Goal: Register for event/course

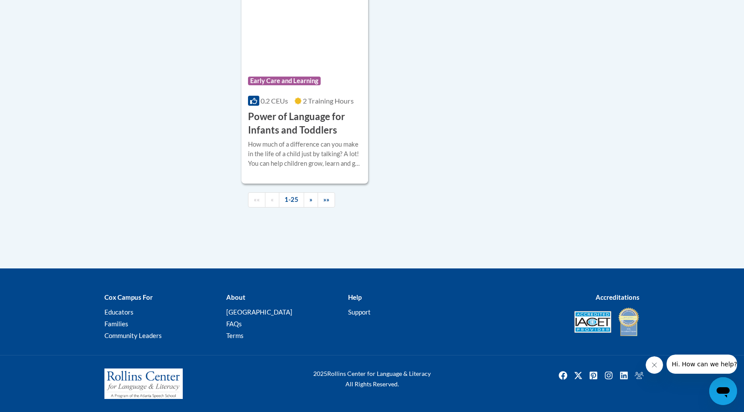
scroll to position [2111, 0]
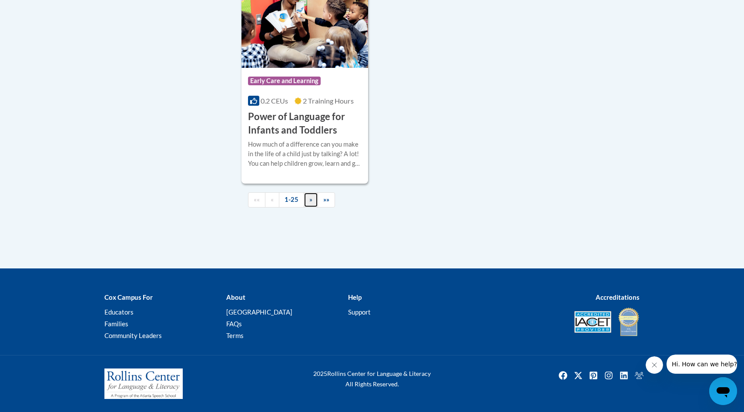
click at [310, 203] on span "»" at bounding box center [310, 199] width 3 height 7
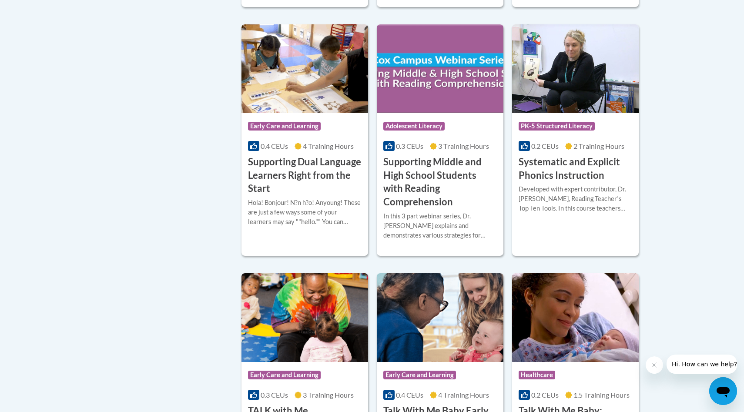
scroll to position [843, 0]
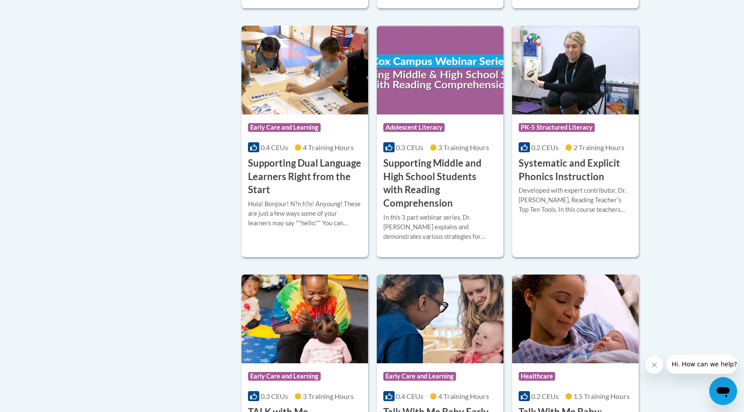
click at [562, 167] on h3 "Systematic and Explicit Phonics Instruction" at bounding box center [576, 170] width 114 height 27
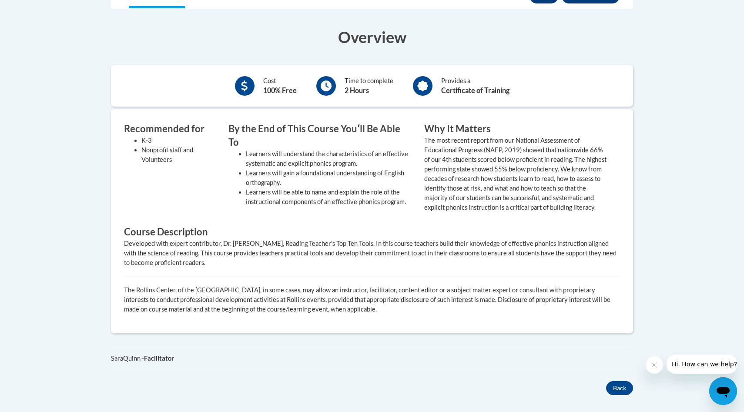
scroll to position [170, 0]
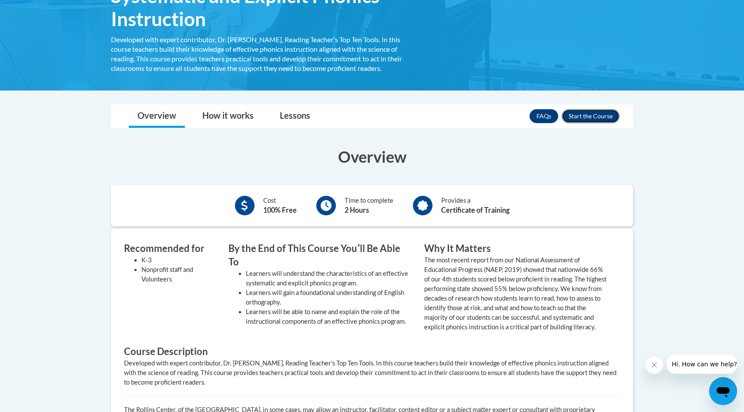
click at [589, 112] on button "Enroll" at bounding box center [591, 116] width 58 height 14
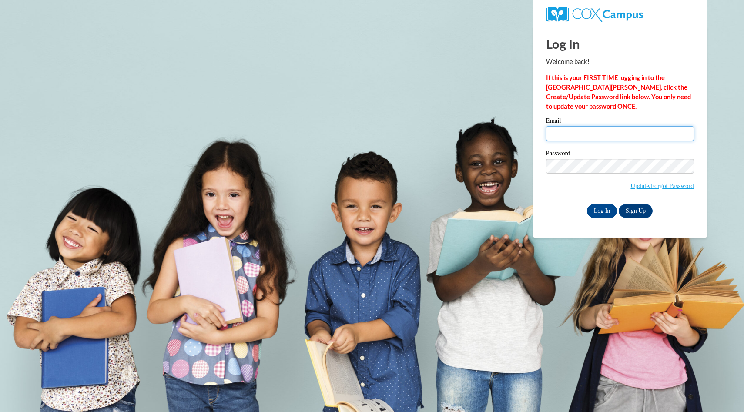
click at [612, 133] on input "Email" at bounding box center [620, 133] width 148 height 15
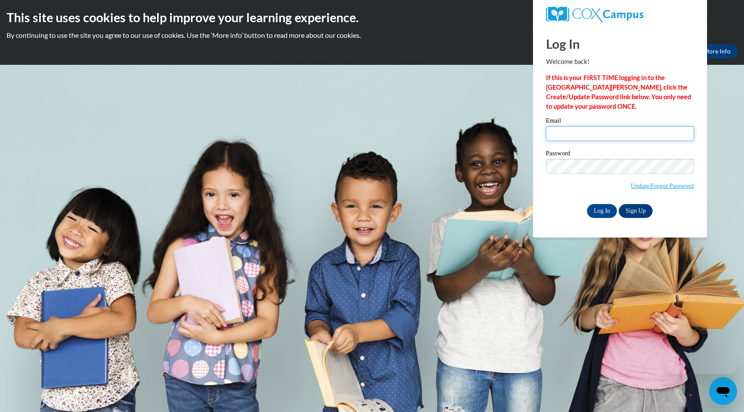
type input "mebwhite@unc.edu"
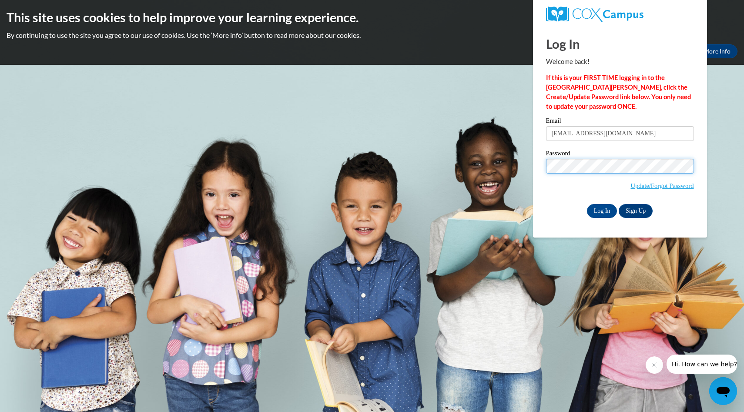
click at [587, 204] on input "Log In" at bounding box center [602, 211] width 30 height 14
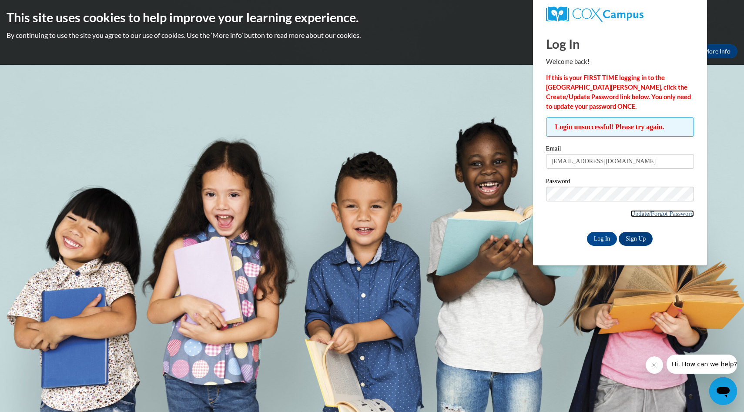
click at [652, 213] on link "Update/Forgot Password" at bounding box center [661, 213] width 63 height 7
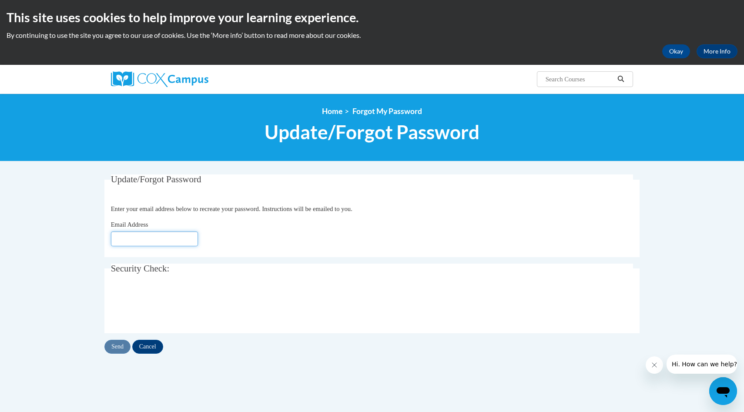
click at [185, 233] on input "Email Address" at bounding box center [154, 238] width 87 height 15
type input "mebwhite@unc.edu"
click at [116, 346] on input "Send" at bounding box center [117, 347] width 26 height 14
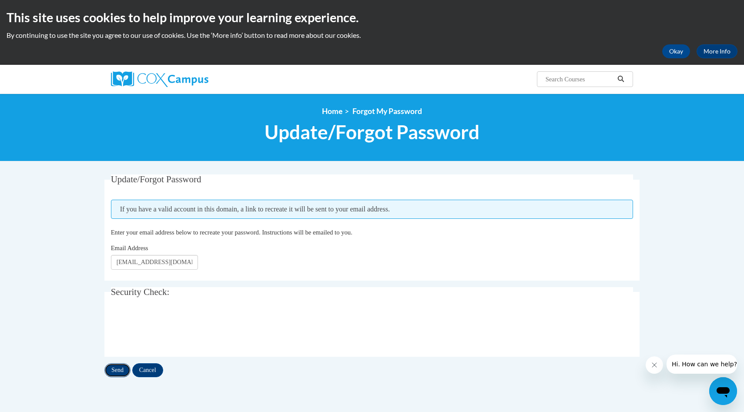
click at [123, 373] on input "Send" at bounding box center [117, 370] width 26 height 14
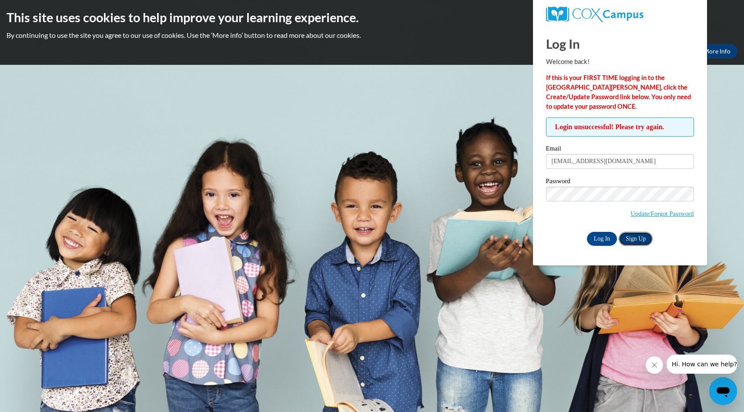
click at [634, 234] on link "Sign Up" at bounding box center [636, 239] width 34 height 14
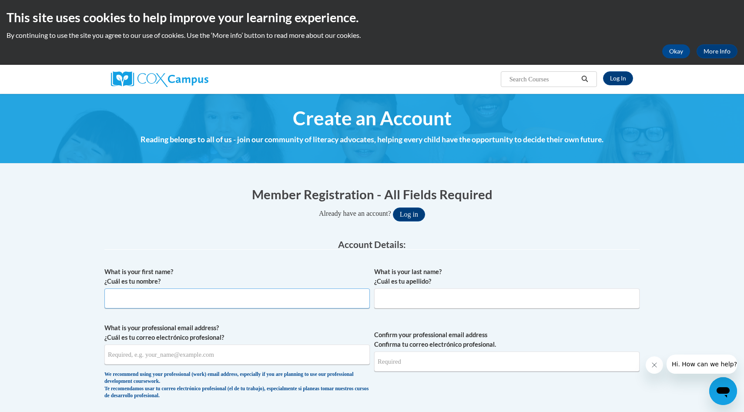
click at [317, 298] on input "What is your first name? ¿Cuál es tu nombre?" at bounding box center [236, 298] width 265 height 20
type input "Mebane"
click at [466, 293] on input "What is your last name? ¿Cuál es tu apellido?" at bounding box center [506, 298] width 265 height 20
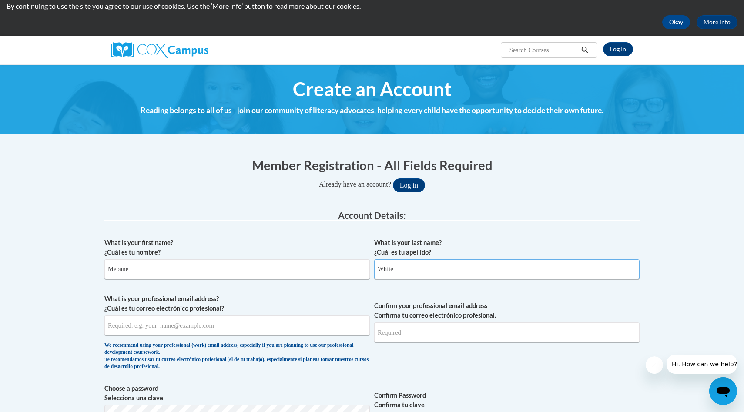
scroll to position [35, 0]
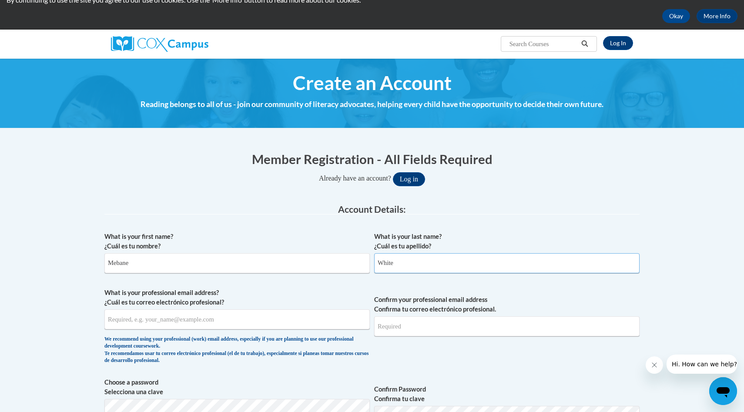
type input "White"
click at [281, 321] on input "What is your professional email address? ¿Cuál es tu correo electrónico profesi…" at bounding box center [236, 319] width 265 height 20
type input "mebwhite@unc.edu"
click at [421, 329] on input "Confirm your professional email address Confirma tu correo electrónico profesio…" at bounding box center [506, 326] width 265 height 20
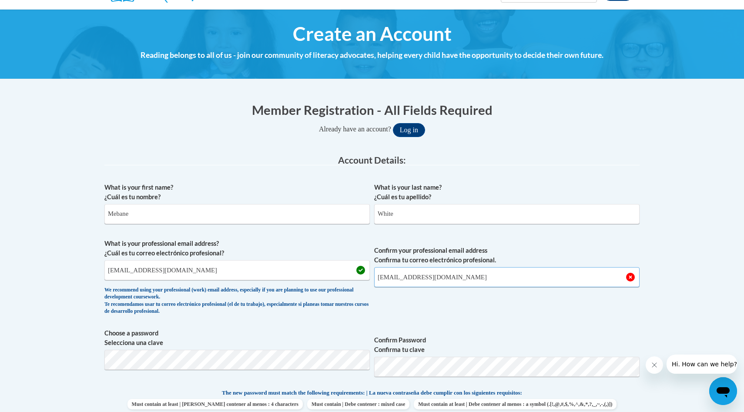
scroll to position [109, 0]
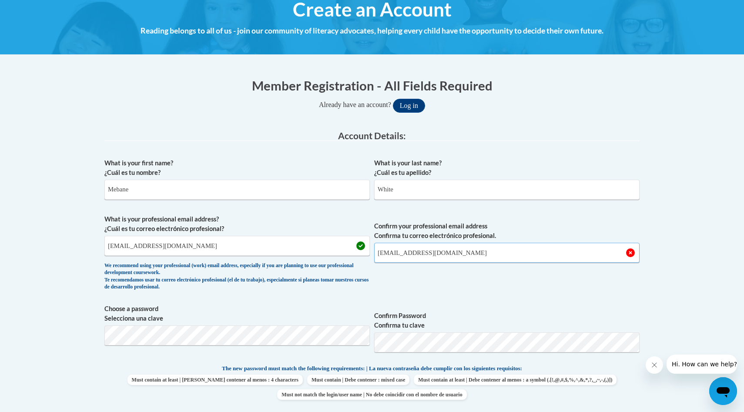
type input "mebwhite@unc.edu"
click at [393, 99] on button "Log in" at bounding box center [409, 106] width 32 height 14
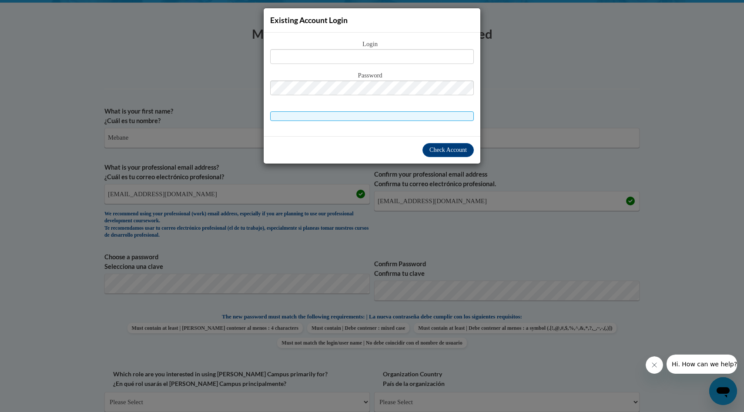
click at [576, 133] on div "Existing Account Login Login Password" at bounding box center [372, 206] width 744 height 412
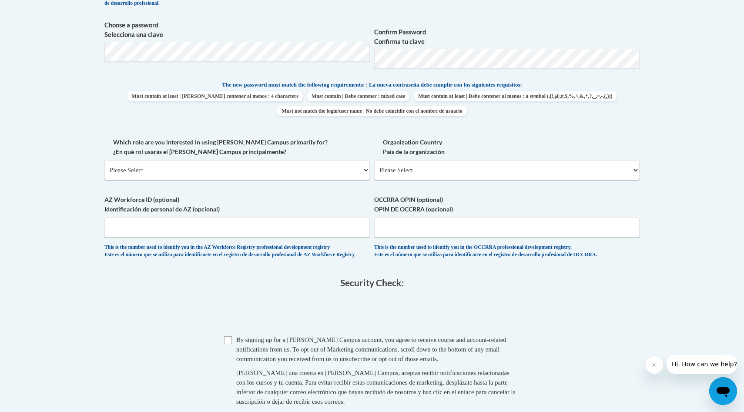
scroll to position [397, 0]
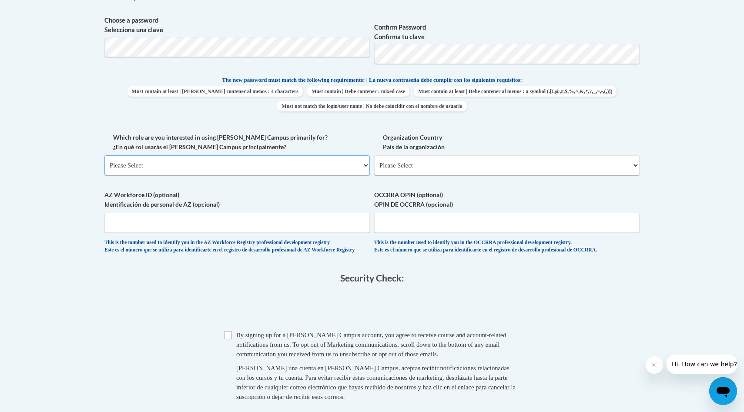
click at [298, 165] on select "Please Select College/University | Colegio/Universidad Community/Nonprofit Part…" at bounding box center [236, 165] width 265 height 20
select select "fbf2d438-af2f-41f8-98f1-81c410e29de3"
click at [104, 155] on select "Please Select College/University | Colegio/Universidad Community/Nonprofit Part…" at bounding box center [236, 165] width 265 height 20
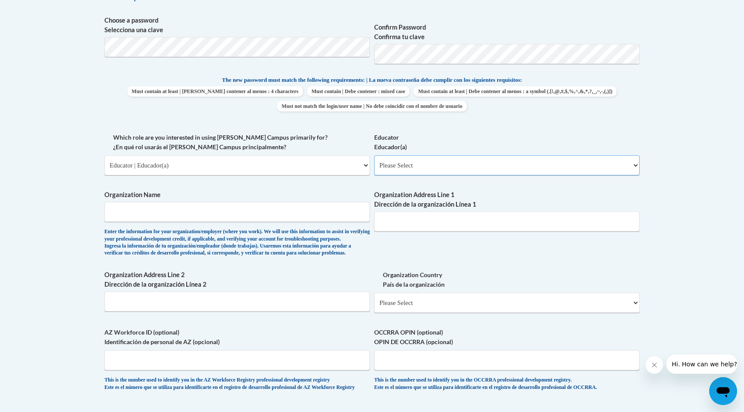
click at [441, 161] on select "Please Select Early Learning/Daycare Teacher/Family Home Care Provider | Maestr…" at bounding box center [506, 165] width 265 height 20
click at [448, 166] on select "Please Select Early Learning/Daycare Teacher/Family Home Care Provider | Maestr…" at bounding box center [506, 165] width 265 height 20
select select "8e40623d-54d0-45cd-9f92-5df65cd3f8cf"
click at [374, 155] on select "Please Select Early Learning/Daycare Teacher/Family Home Care Provider | Maestr…" at bounding box center [506, 165] width 265 height 20
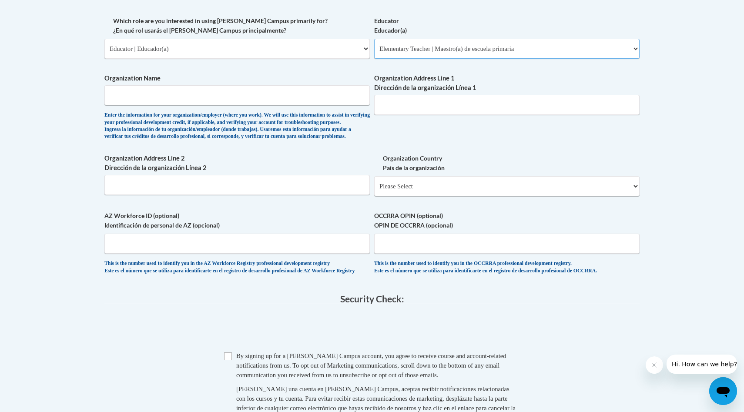
scroll to position [515, 0]
click at [311, 87] on input "Organization Name" at bounding box center [236, 94] width 265 height 20
type input "KIPP Wisdom Academy"
click at [500, 92] on span "Organization Address Line 1 Dirección de la organización Línea 1" at bounding box center [506, 93] width 265 height 41
click at [498, 96] on input "Organization Address Line 1 Dirección de la organización Línea 1" at bounding box center [506, 104] width 265 height 20
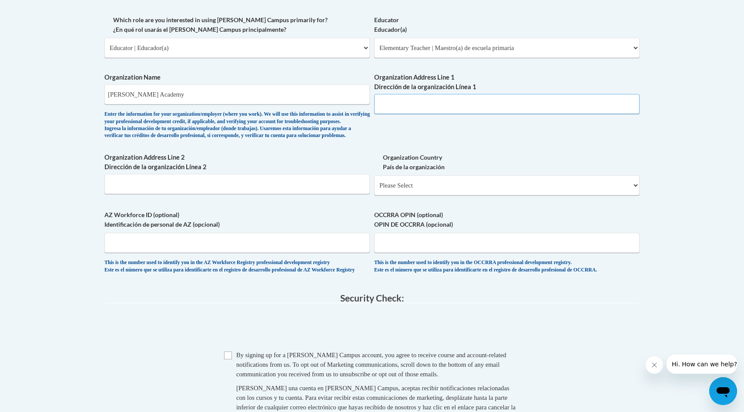
paste input "1224 Grattan St, St. Louis, MO 63104"
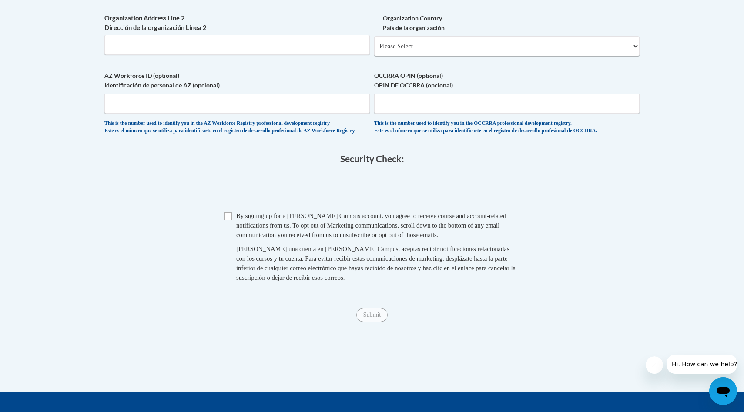
scroll to position [749, 0]
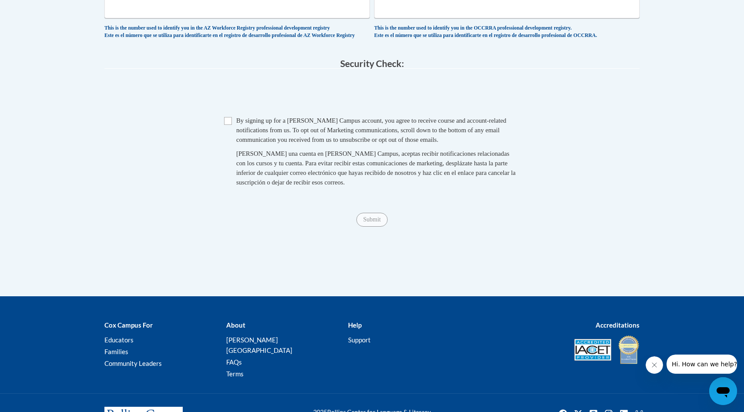
type input "1224 Grattan St, St. Louis, MO 63104"
click at [230, 125] on input "Checkbox" at bounding box center [228, 121] width 8 height 8
checkbox input "true"
click at [380, 227] on input "Submit" at bounding box center [371, 220] width 31 height 14
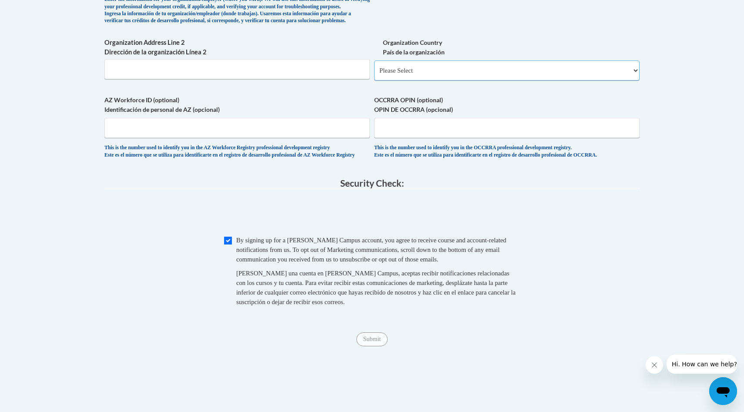
scroll to position [613, 0]
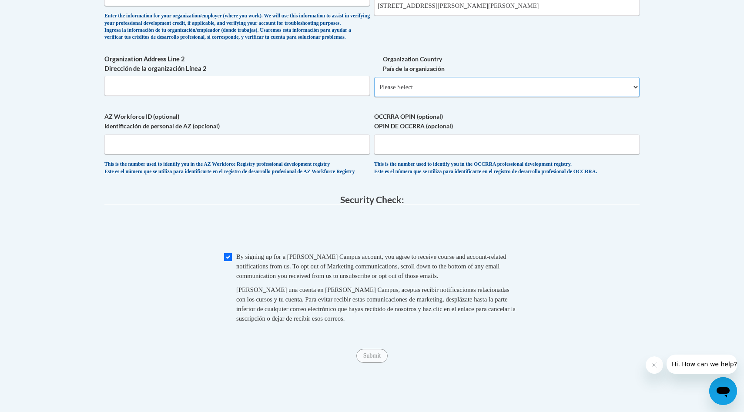
click at [406, 97] on select "Please Select United States | Estados Unidos Outside of the United States | Fue…" at bounding box center [506, 87] width 265 height 20
select select "ad49bcad-a171-4b2e-b99c-48b446064914"
click at [374, 91] on select "Please Select United States | Estados Unidos Outside of the United States | Fue…" at bounding box center [506, 87] width 265 height 20
select select
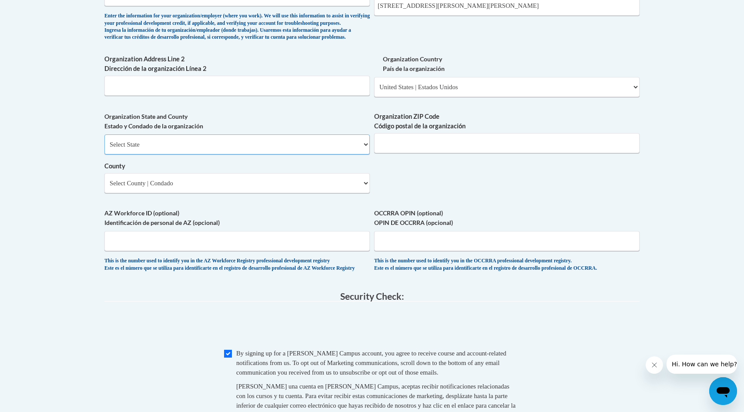
click at [297, 154] on select "Select State Alabama Alaska Arizona Arkansas California Colorado Connecticut De…" at bounding box center [236, 144] width 265 height 20
select select "North Carolina"
click at [104, 148] on select "Select State Alabama Alaska Arizona Arkansas California Colorado Connecticut De…" at bounding box center [236, 144] width 265 height 20
click at [403, 153] on input "Organization ZIP Code Código postal de la organización" at bounding box center [506, 143] width 265 height 20
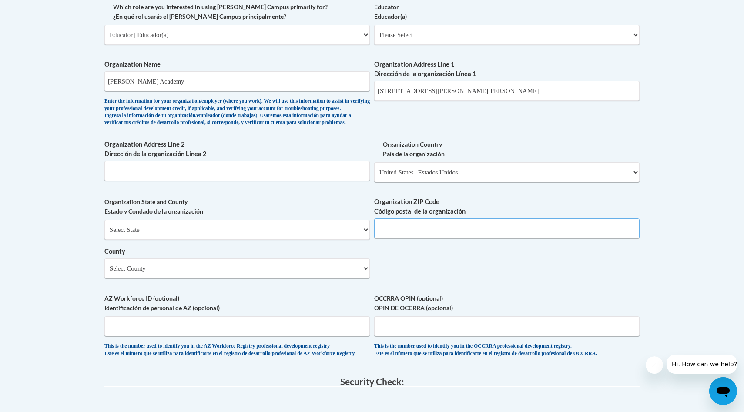
scroll to position [526, 0]
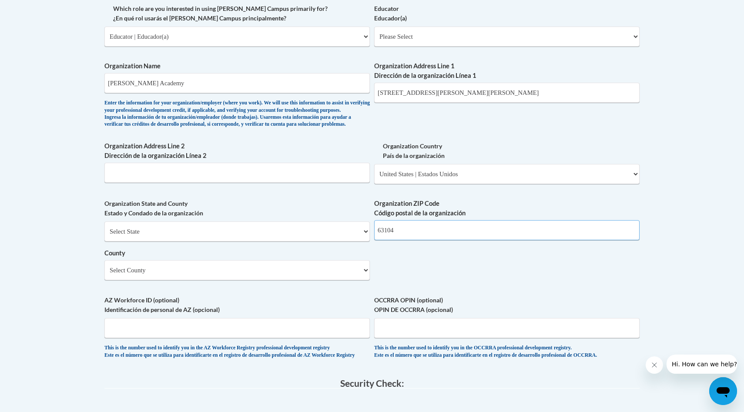
type input "63104"
click at [259, 280] on select "Select County Alamance Alexander Alleghany Anson Ashe Avery Beaufort Bertie Bla…" at bounding box center [236, 270] width 265 height 20
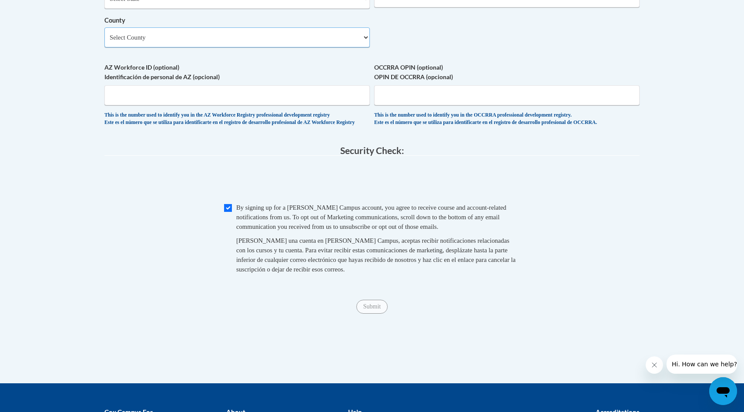
click at [320, 47] on select "Select County Alamance Alexander Alleghany Anson Ashe Avery Beaufort Bertie Bla…" at bounding box center [236, 37] width 265 height 20
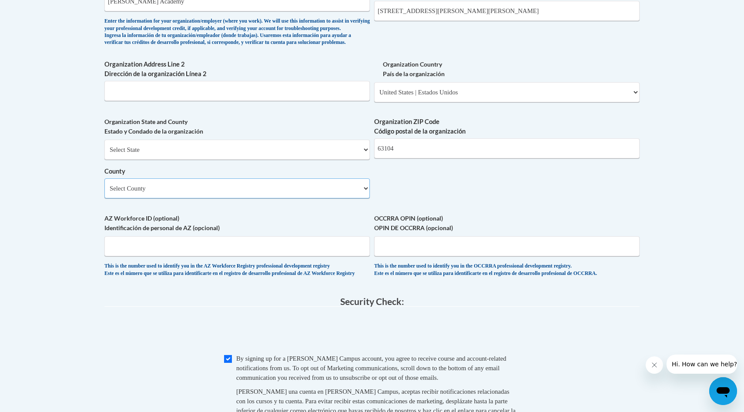
scroll to position [599, 0]
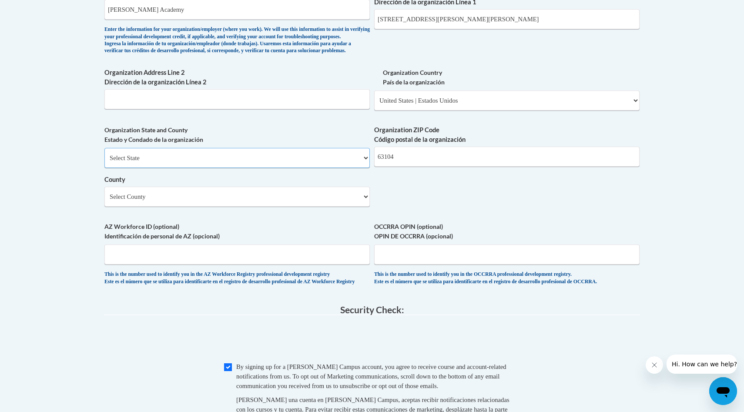
click at [345, 168] on select "Select State Alabama Alaska Arizona Arkansas California Colorado Connecticut De…" at bounding box center [236, 158] width 265 height 20
select select "Missouri"
click at [104, 162] on select "Select State Alabama Alaska Arizona Arkansas California Colorado Connecticut De…" at bounding box center [236, 158] width 265 height 20
click at [297, 207] on select "Select County Adair Andrew Atchison Audrain Barry Barton Bates Benton Bollinger…" at bounding box center [236, 197] width 265 height 20
select select "St. Louis"
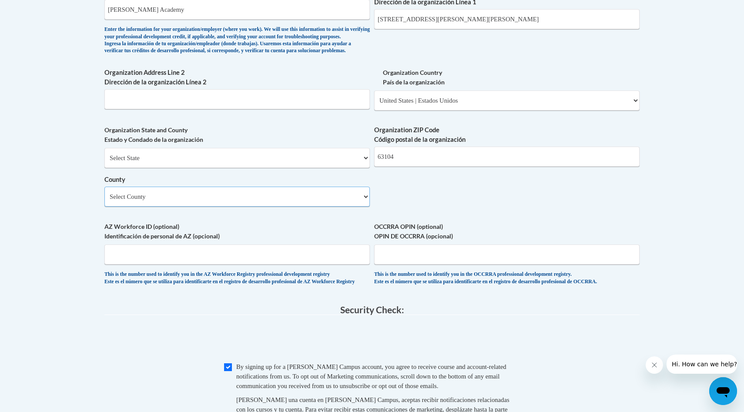
click at [104, 201] on select "Select County Adair Andrew Atchison Audrain Barry Barton Bates Benton Bollinger…" at bounding box center [236, 197] width 265 height 20
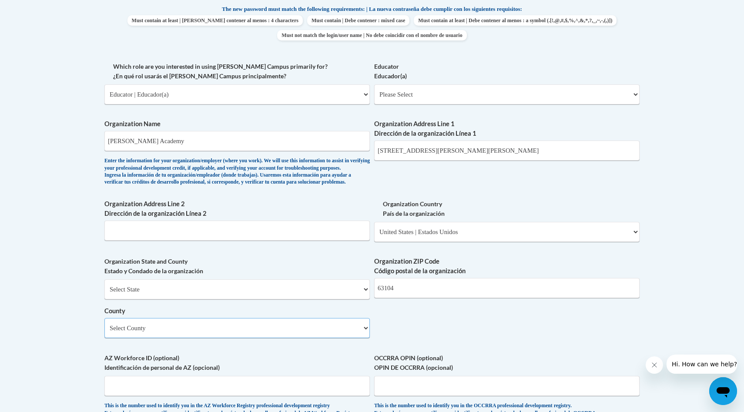
scroll to position [475, 0]
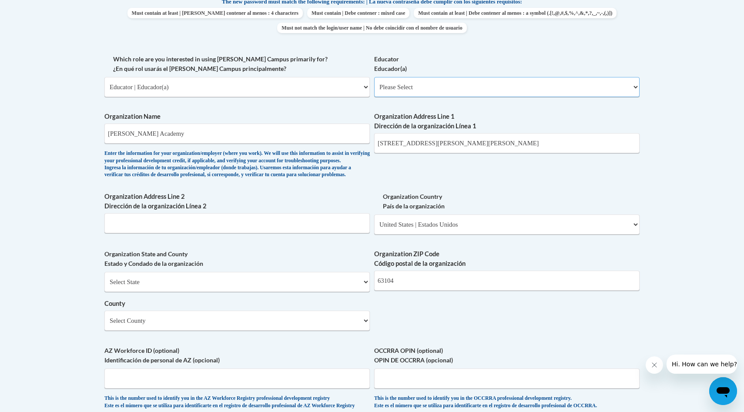
click at [418, 80] on select "Please Select Early Learning/Daycare Teacher/Family Home Care Provider | Maestr…" at bounding box center [506, 87] width 265 height 20
select select "8e40623d-54d0-45cd-9f92-5df65cd3f8cf"
click at [374, 77] on select "Please Select Early Learning/Daycare Teacher/Family Home Care Provider | Maestr…" at bounding box center [506, 87] width 265 height 20
select select "null"
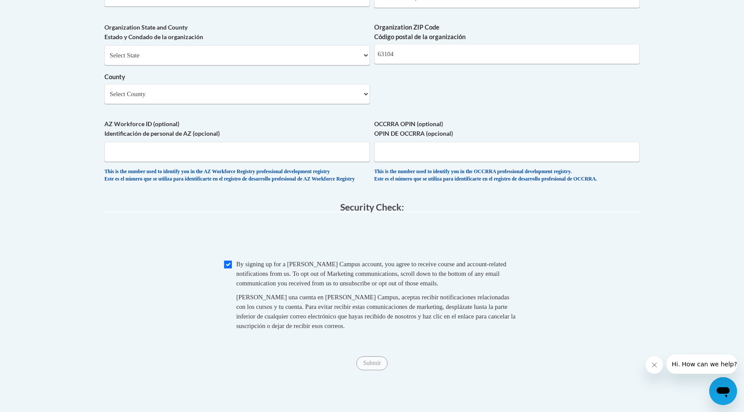
scroll to position [707, 0]
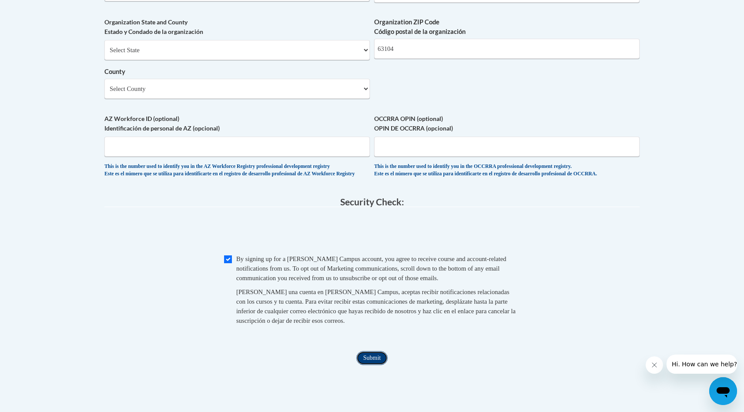
click at [380, 365] on input "Submit" at bounding box center [371, 358] width 31 height 14
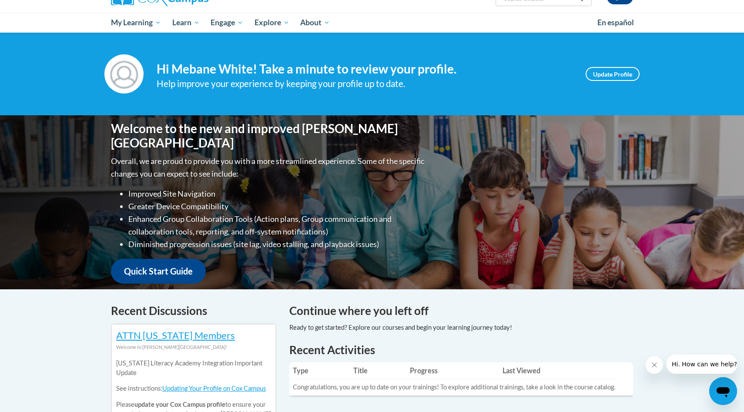
scroll to position [73, 0]
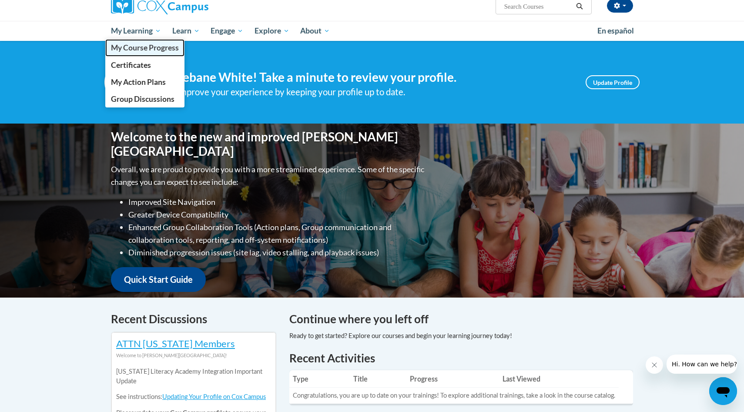
click at [150, 46] on span "My Course Progress" at bounding box center [145, 47] width 68 height 9
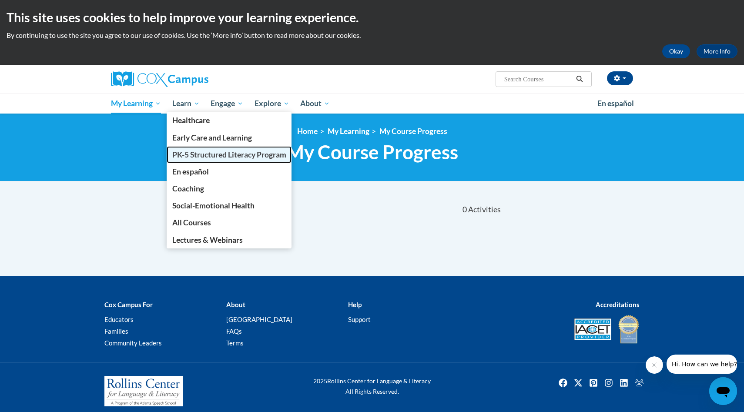
click at [218, 153] on span "PK-5 Structured Literacy Program" at bounding box center [229, 154] width 114 height 9
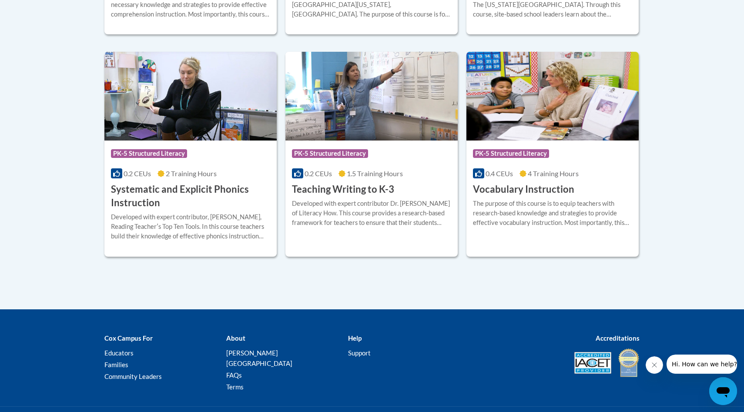
scroll to position [1003, 0]
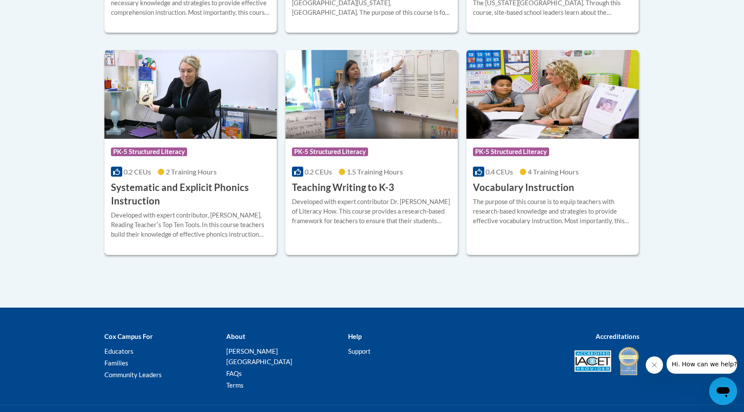
click at [230, 204] on h3 "Systematic and Explicit Phonics Instruction" at bounding box center [190, 194] width 159 height 27
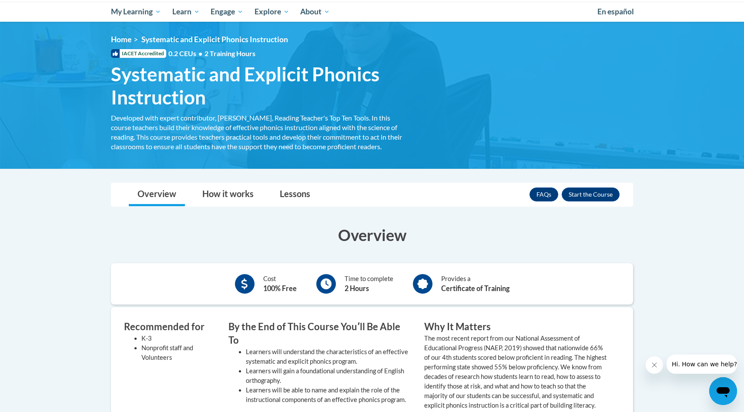
scroll to position [104, 0]
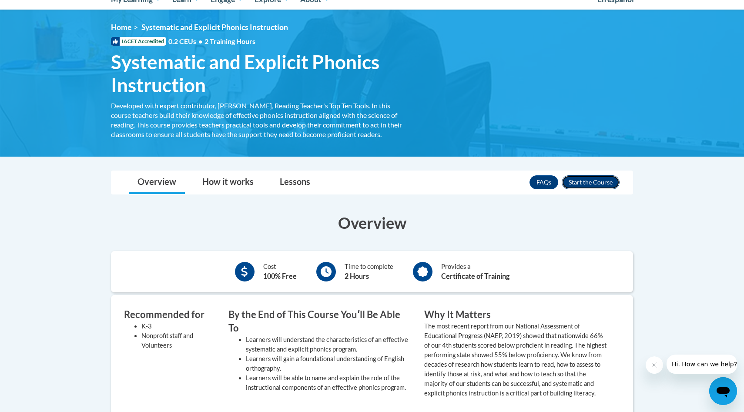
click at [596, 183] on button "Enroll" at bounding box center [591, 182] width 58 height 14
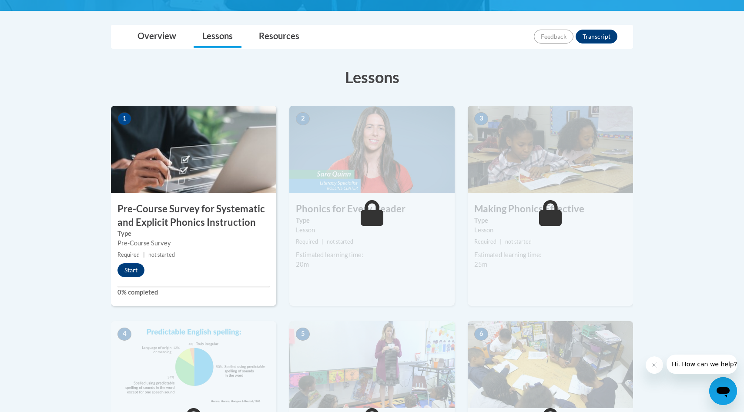
scroll to position [189, 0]
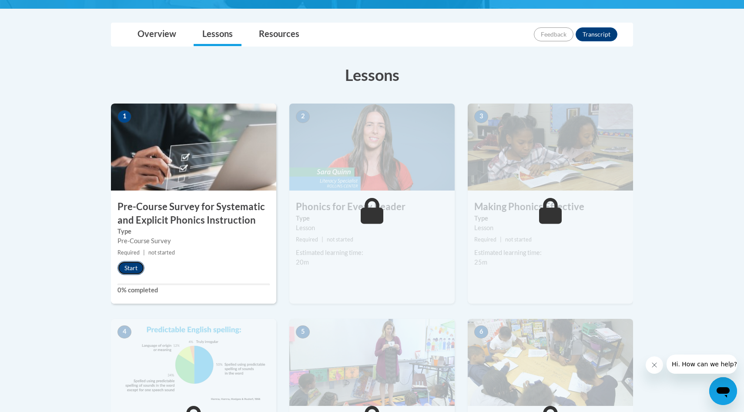
click at [134, 264] on button "Start" at bounding box center [130, 268] width 27 height 14
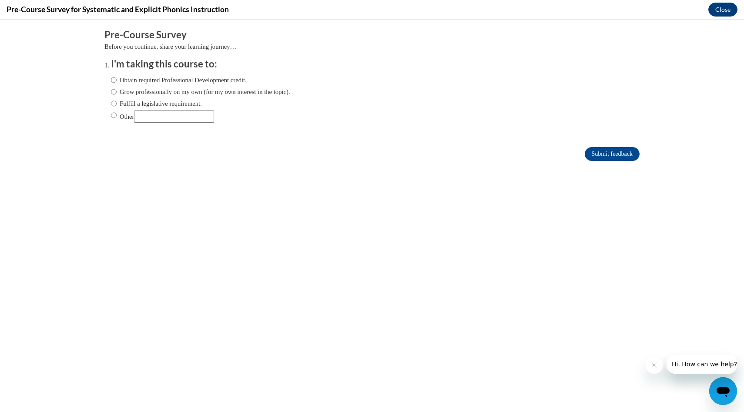
scroll to position [0, 0]
click at [143, 82] on label "Obtain required Professional Development credit." at bounding box center [179, 80] width 136 height 10
click at [117, 82] on input "Obtain required Professional Development credit." at bounding box center [114, 80] width 6 height 10
radio input "true"
click at [250, 93] on label "Grow professionally on my own (for my own interest in the topic)." at bounding box center [200, 92] width 179 height 10
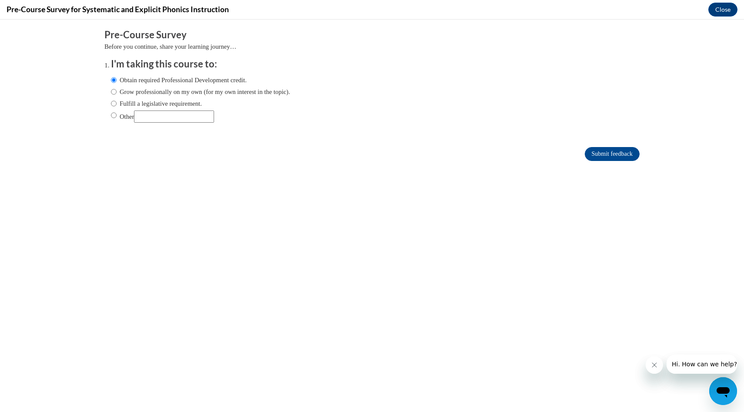
click at [117, 93] on input "Grow professionally on my own (for my own interest in the topic)." at bounding box center [114, 92] width 6 height 10
radio input "true"
click at [118, 111] on label "Other" at bounding box center [162, 116] width 103 height 12
click at [117, 111] on input "Other" at bounding box center [114, 115] width 6 height 10
radio input "true"
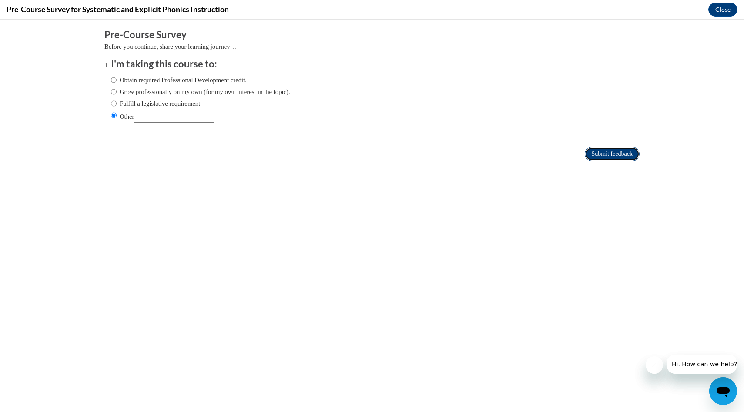
click at [621, 151] on input "Submit feedback" at bounding box center [612, 154] width 55 height 14
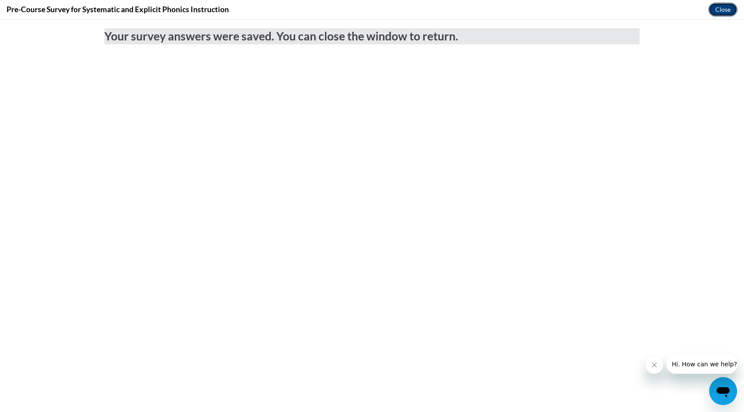
click at [725, 9] on button "Close" at bounding box center [722, 10] width 29 height 14
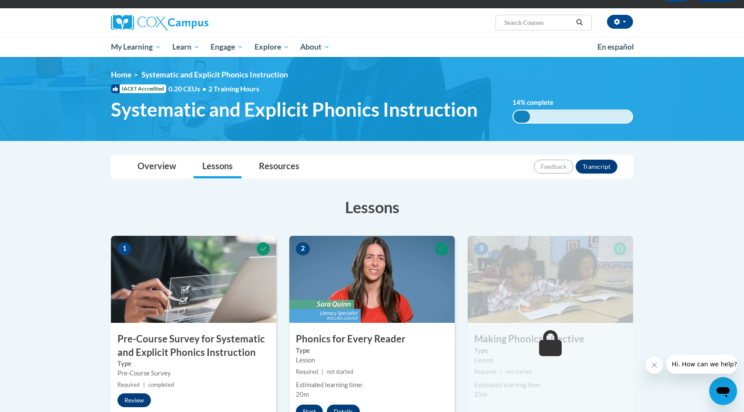
scroll to position [53, 0]
